Goal: Task Accomplishment & Management: Complete application form

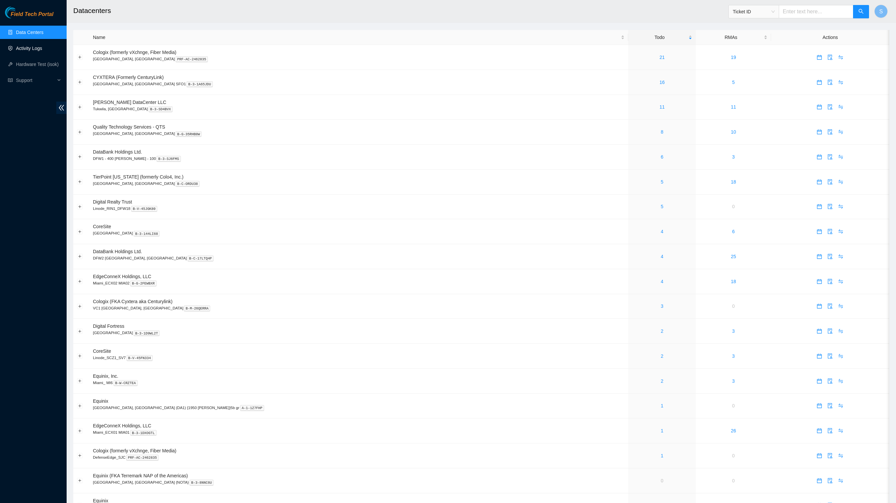
click at [42, 47] on link "Activity Logs" at bounding box center [29, 48] width 26 height 5
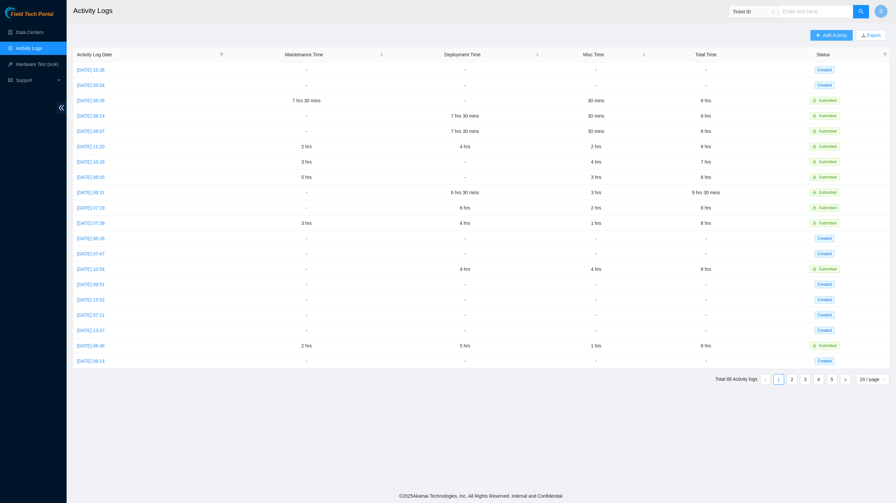
click at [823, 37] on span "Add Activity" at bounding box center [835, 35] width 24 height 7
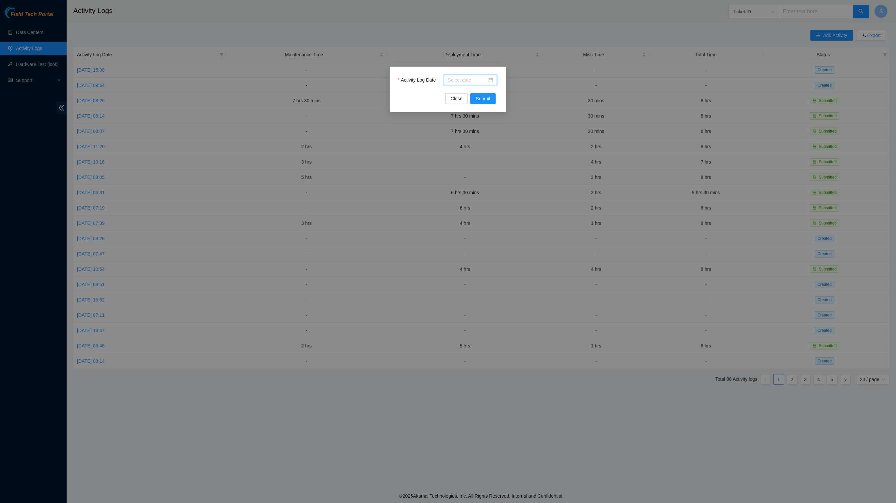
click at [483, 81] on input "Activity Log Date" at bounding box center [467, 79] width 39 height 7
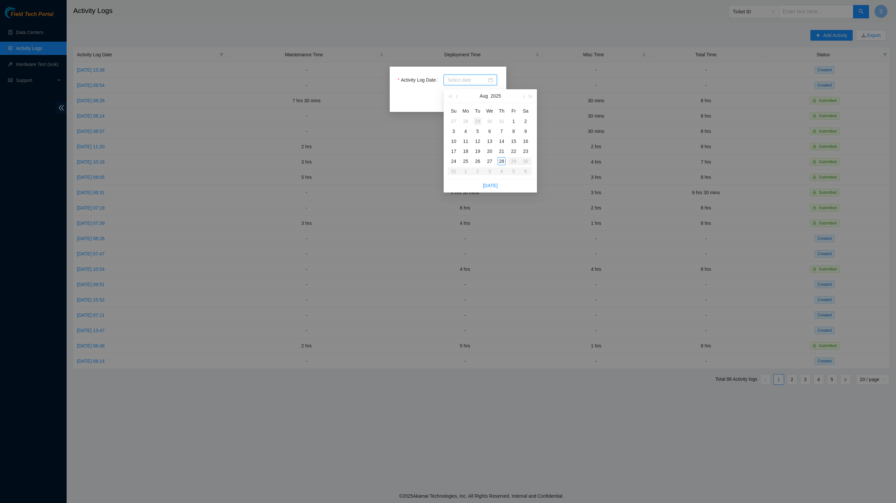
type input "[DATE]"
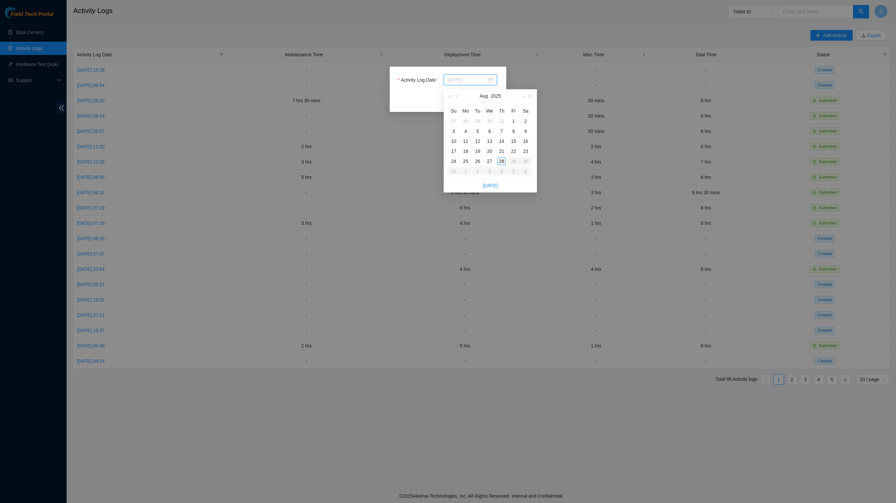
click at [502, 165] on div "28" at bounding box center [502, 161] width 8 height 8
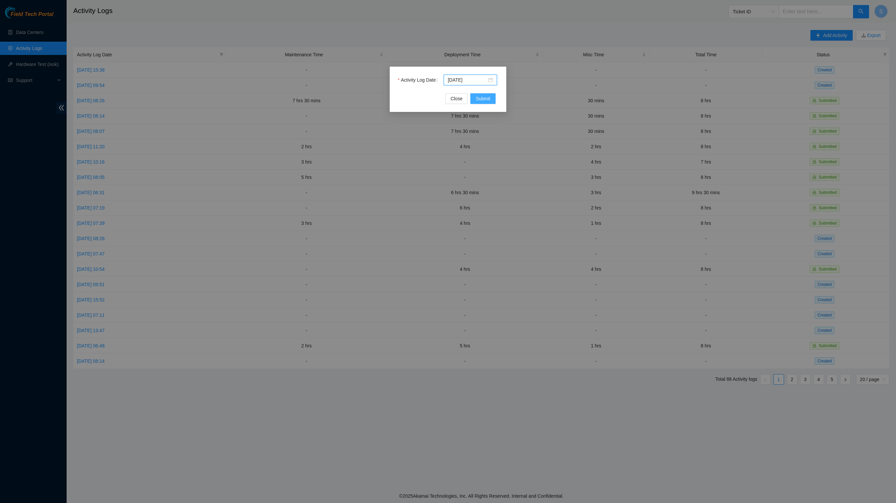
click at [484, 97] on button "Submit" at bounding box center [482, 98] width 25 height 11
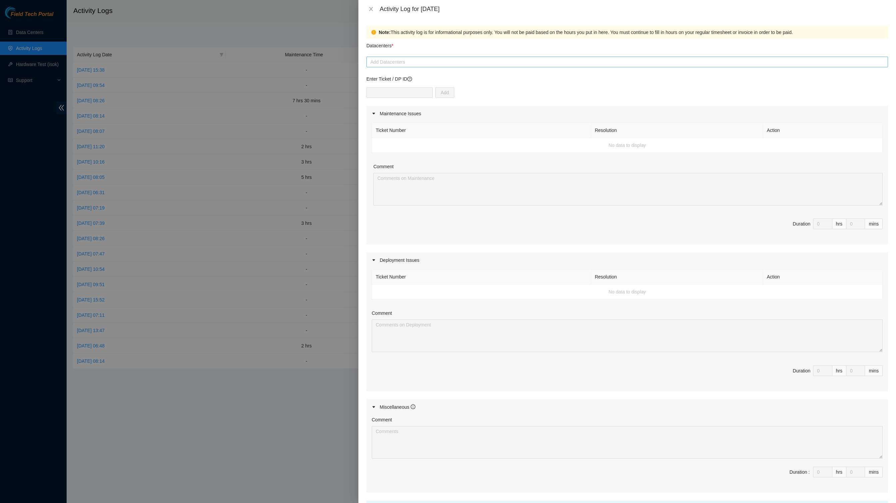
click at [506, 66] on div at bounding box center [627, 62] width 518 height 8
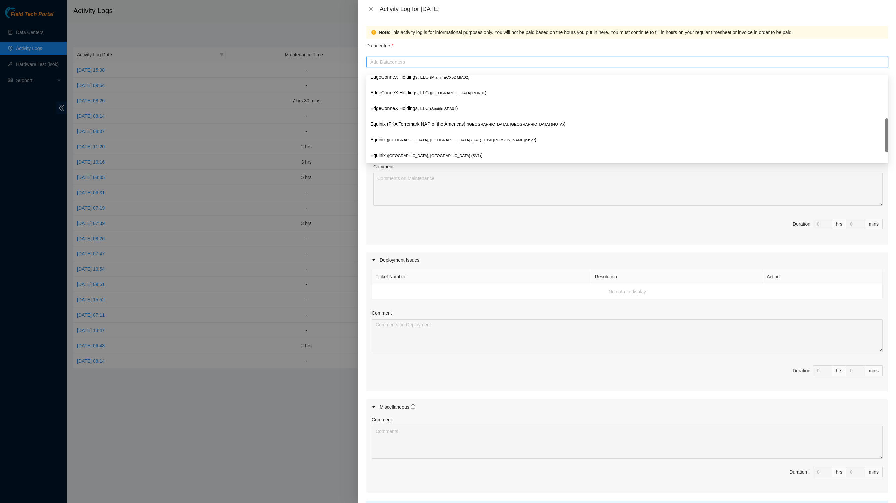
scroll to position [242, 0]
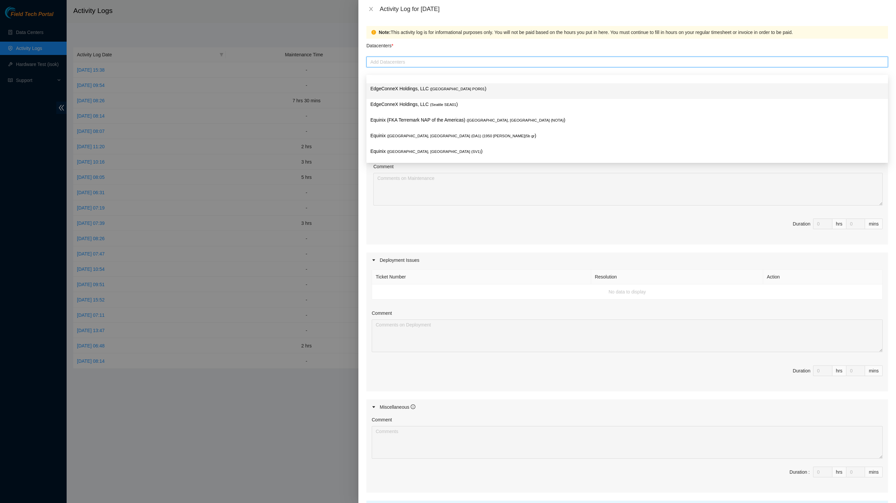
click at [545, 89] on p "EdgeConneX Holdings, LLC ( [GEOGRAPHIC_DATA] POR01 )" at bounding box center [627, 89] width 514 height 8
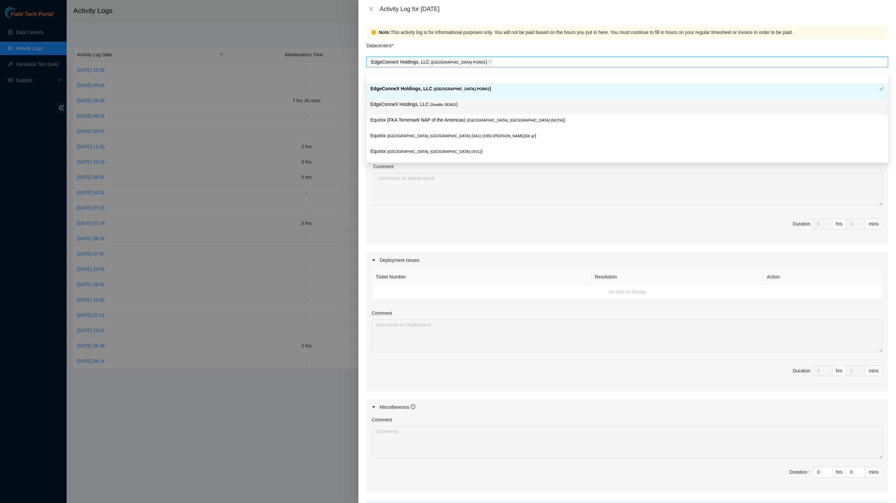
click at [516, 111] on div "EdgeConneX Holdings, LLC ( [GEOGRAPHIC_DATA] )" at bounding box center [627, 107] width 514 height 12
click at [589, 63] on icon "close" at bounding box center [588, 62] width 2 height 2
click at [593, 57] on div "Datacenters *" at bounding box center [627, 48] width 522 height 18
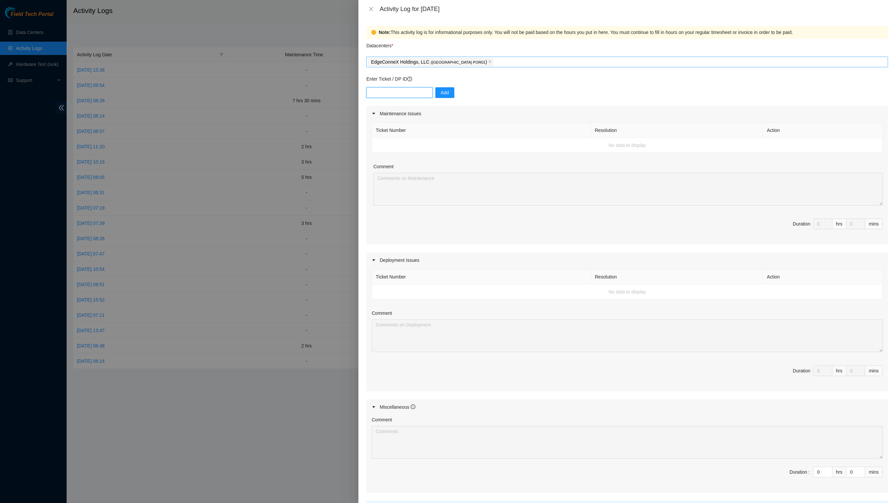
click at [421, 98] on input "text" at bounding box center [399, 92] width 66 height 11
click at [412, 81] on icon "question-circle" at bounding box center [409, 79] width 5 height 5
click at [508, 106] on div "Add" at bounding box center [627, 96] width 522 height 19
click at [413, 98] on input "text" at bounding box center [399, 92] width 66 height 11
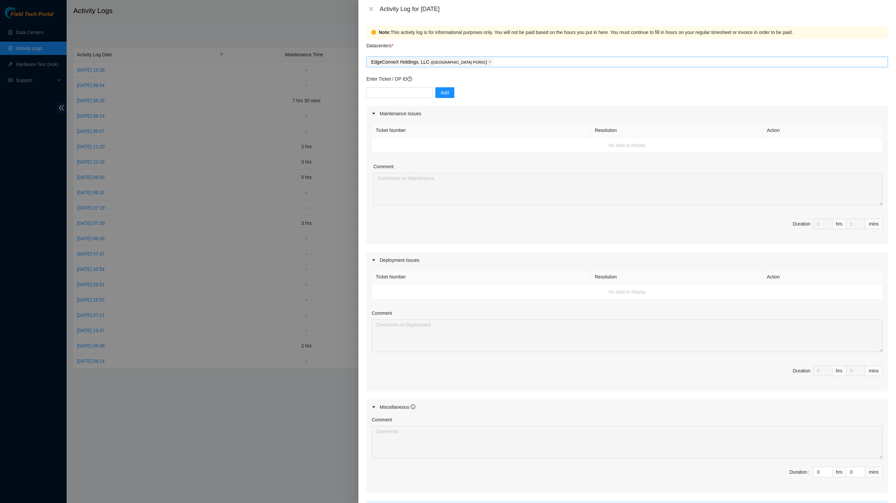
click at [560, 99] on div "Add" at bounding box center [627, 96] width 522 height 19
click at [372, 12] on button "Close" at bounding box center [370, 9] width 9 height 6
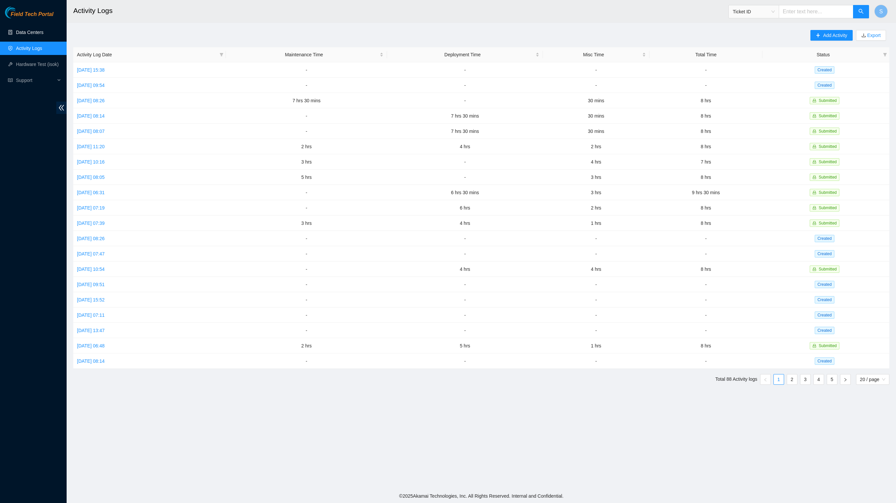
click at [26, 35] on link "Data Centers" at bounding box center [29, 32] width 27 height 5
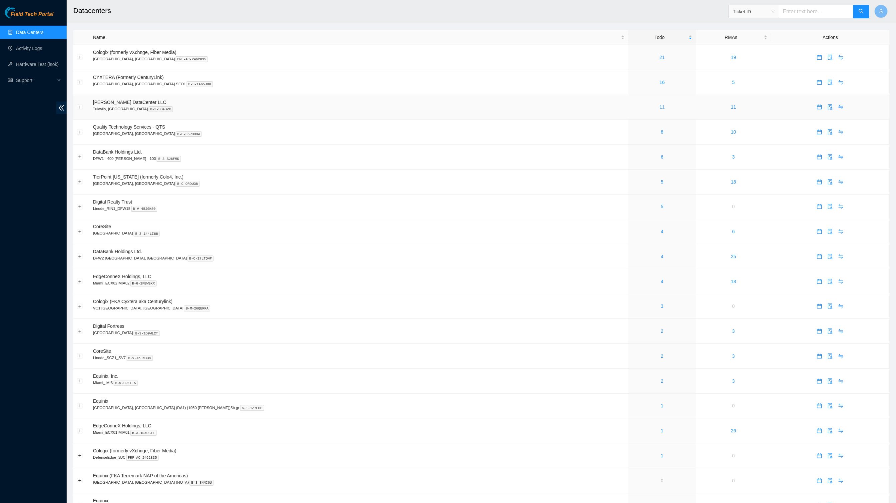
click at [660, 110] on link "11" at bounding box center [662, 106] width 5 height 5
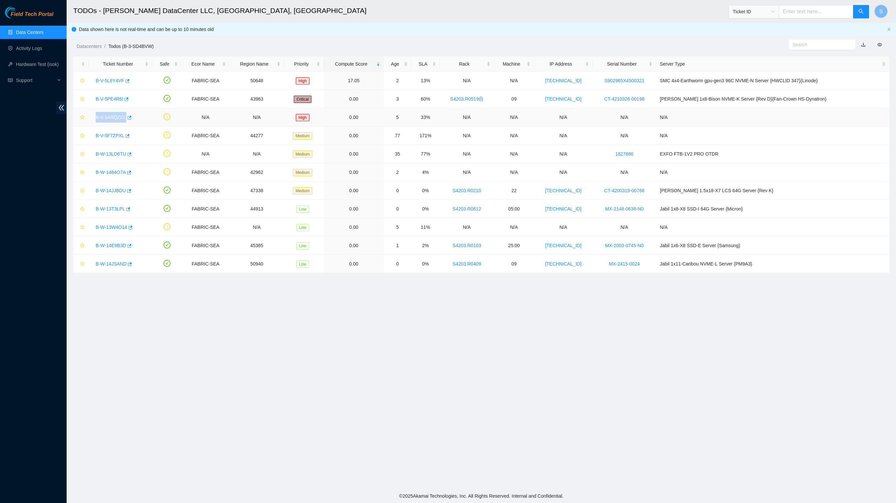
drag, startPoint x: 95, startPoint y: 123, endPoint x: 139, endPoint y: 125, distance: 43.3
click at [139, 123] on div "B-V-5ARQZCL" at bounding box center [120, 117] width 56 height 11
copy link "B-V-5ARQZCL"
